Goal: Information Seeking & Learning: Learn about a topic

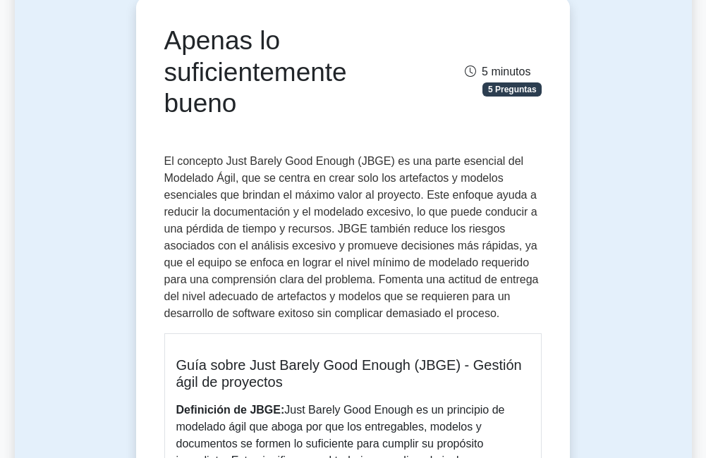
scroll to position [212, 0]
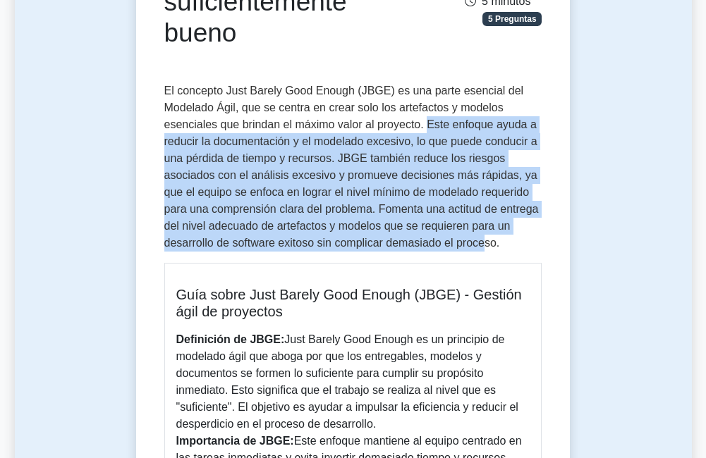
drag, startPoint x: 424, startPoint y: 123, endPoint x: 480, endPoint y: 246, distance: 135.1
click at [480, 246] on p "El concepto Just Barely Good Enough (JBGE) es una parte esencial del Modelado Á…" at bounding box center [353, 167] width 378 height 169
drag, startPoint x: 480, startPoint y: 246, endPoint x: 405, endPoint y: 234, distance: 76.4
click at [405, 234] on p "El concepto Just Barely Good Enough (JBGE) es una parte esencial del Modelado Á…" at bounding box center [353, 167] width 378 height 169
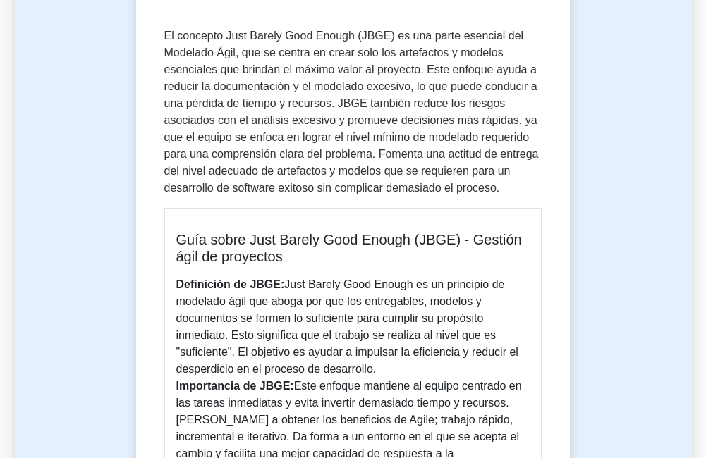
scroll to position [282, 0]
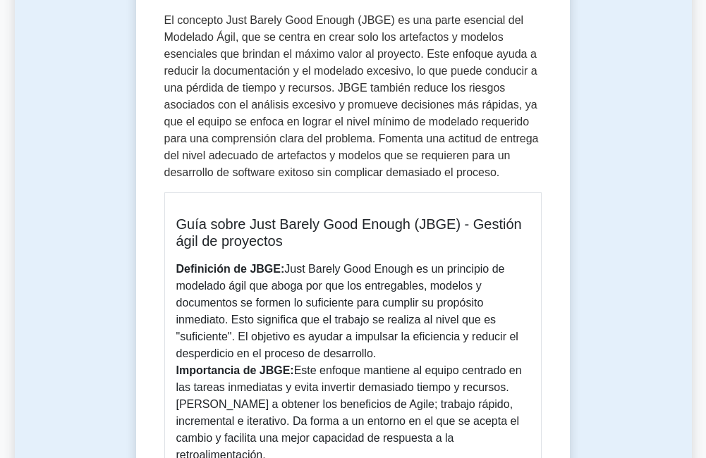
drag, startPoint x: 411, startPoint y: 267, endPoint x: 376, endPoint y: 358, distance: 96.7
copy p "es un principio de modelado ágil que aboga por que los entregables, modelos y d…"
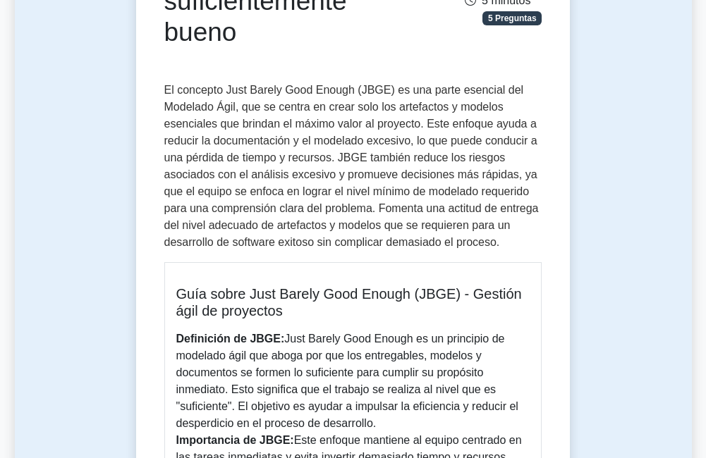
scroll to position [212, 0]
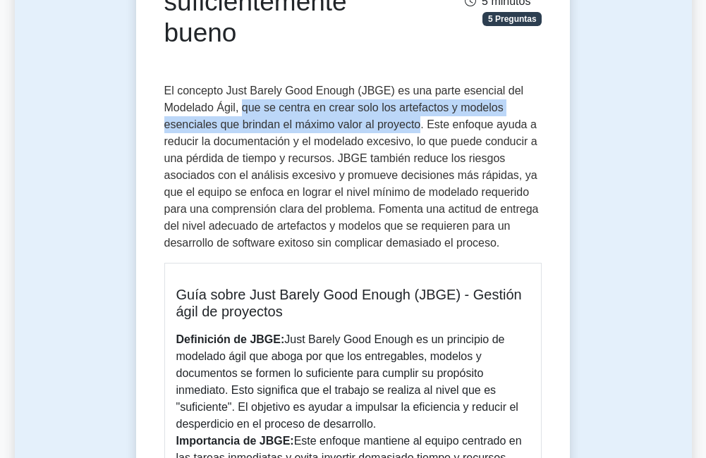
drag, startPoint x: 245, startPoint y: 108, endPoint x: 418, endPoint y: 126, distance: 174.4
click at [418, 126] on p "El concepto Just Barely Good Enough (JBGE) es una parte esencial del Modelado Á…" at bounding box center [353, 167] width 378 height 169
copy p "que se centra en crear solo los artefactos y modelos esenciales que brindan el …"
click at [365, 127] on p "El concepto Just Barely Good Enough (JBGE) es una parte esencial del Modelado Á…" at bounding box center [353, 167] width 378 height 169
